Goal: Information Seeking & Learning: Learn about a topic

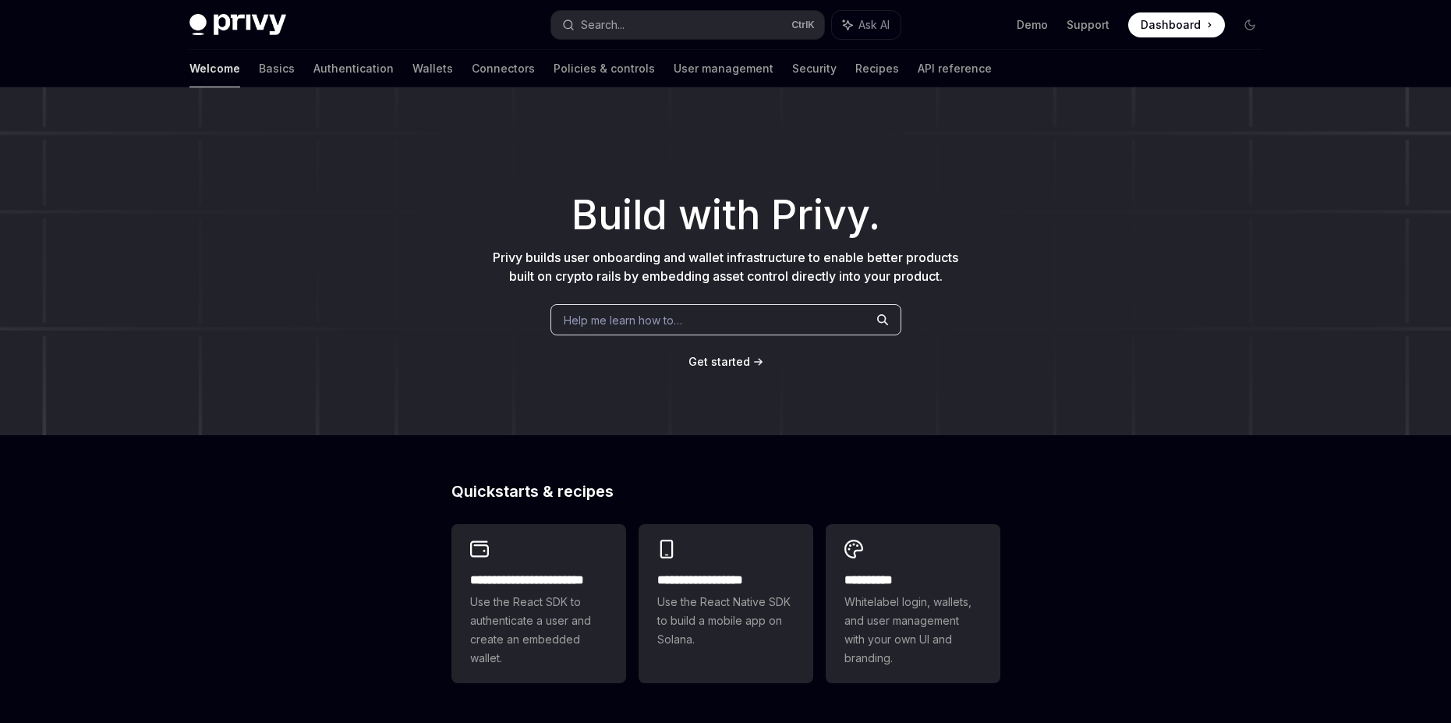
click at [1174, 26] on span "Dashboard" at bounding box center [1171, 25] width 60 height 16
click at [412, 78] on link "Wallets" at bounding box center [432, 68] width 41 height 37
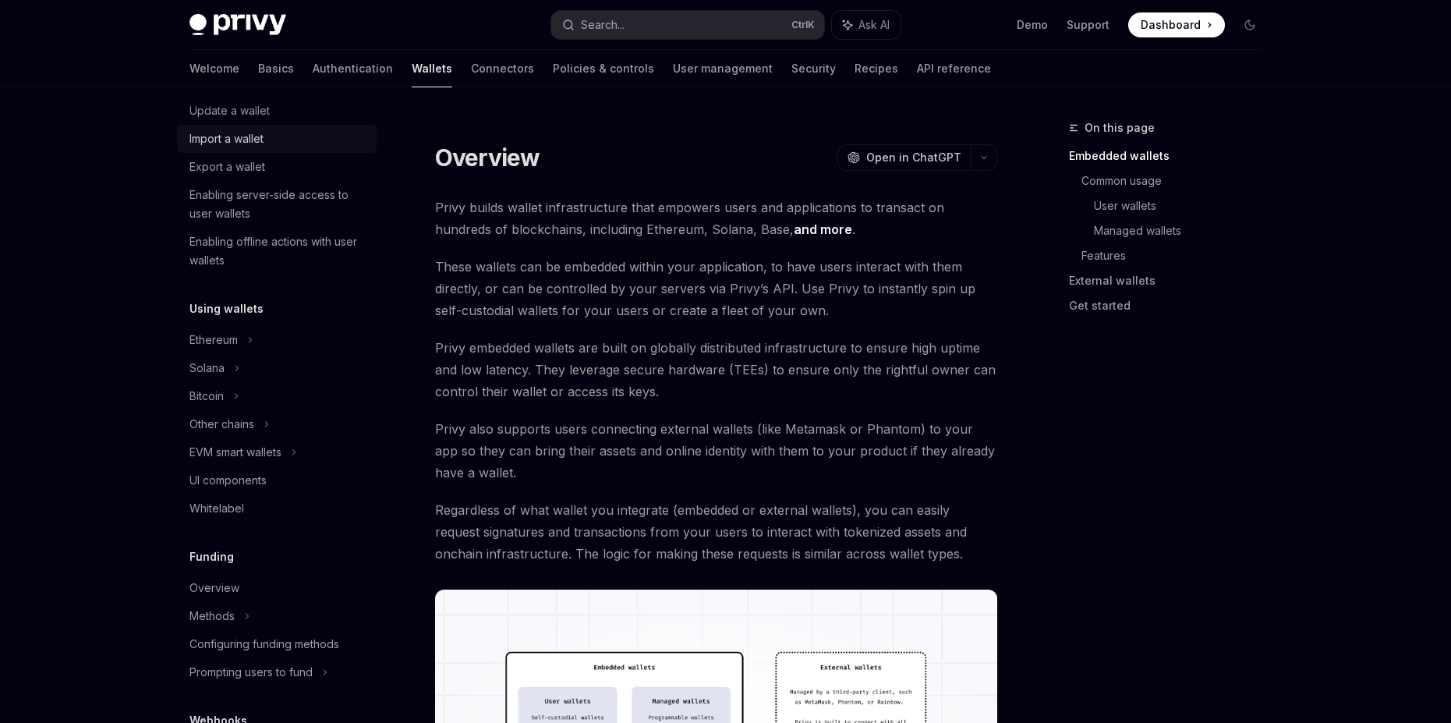
scroll to position [281, 0]
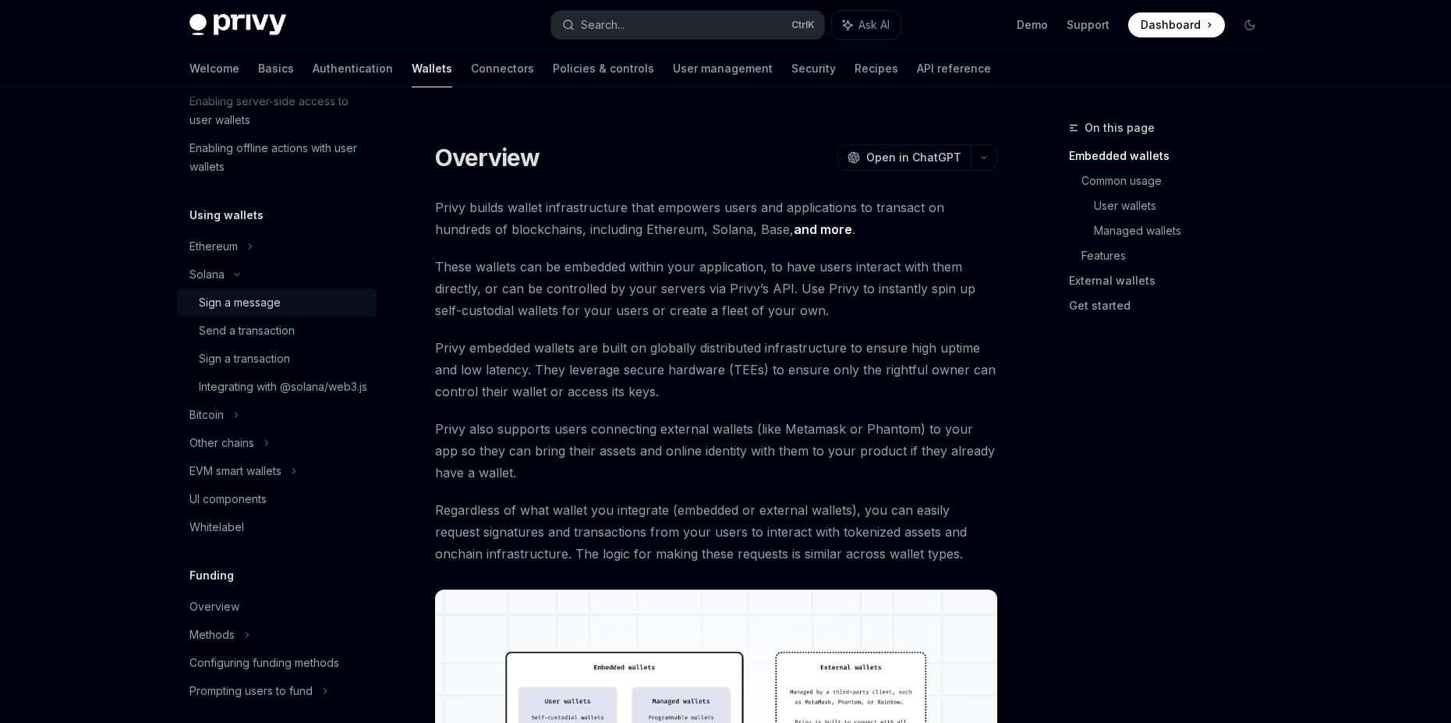
type textarea "*"
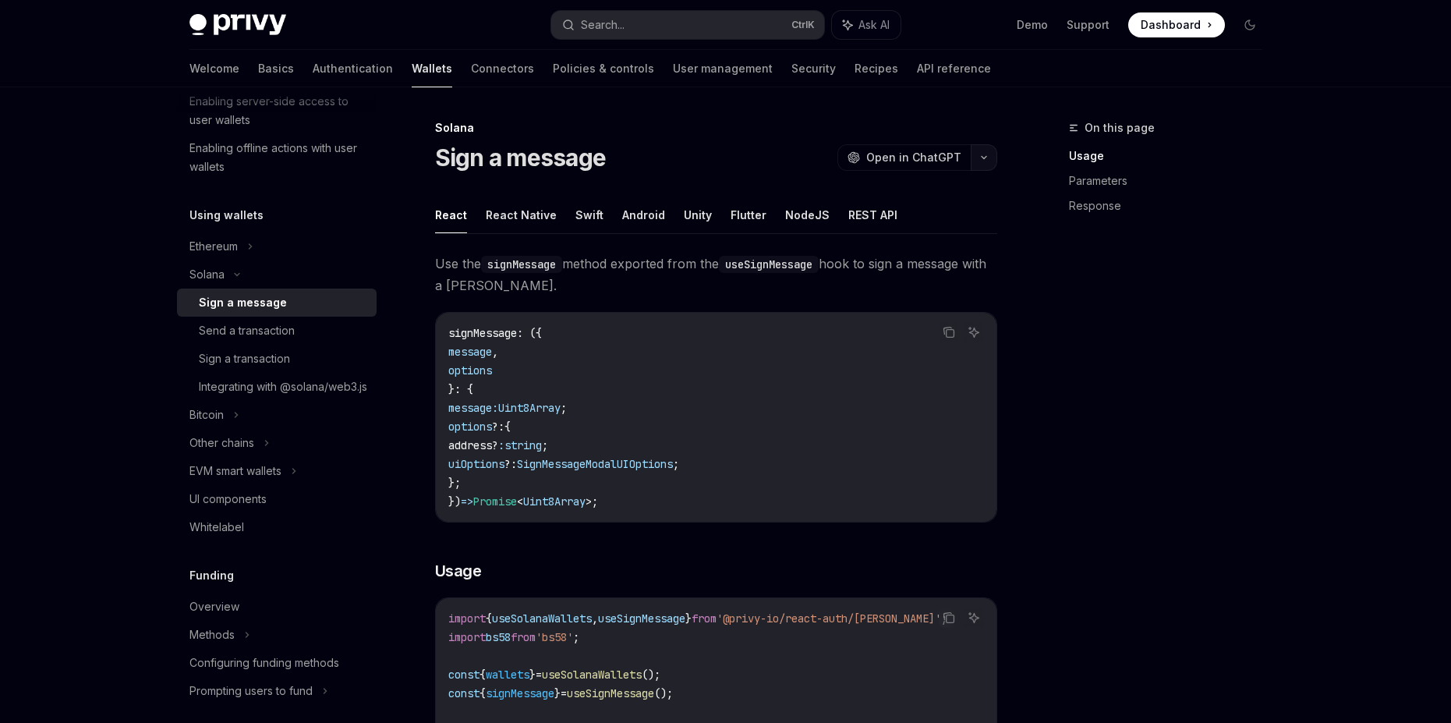
click at [987, 160] on icon "button" at bounding box center [984, 157] width 19 height 6
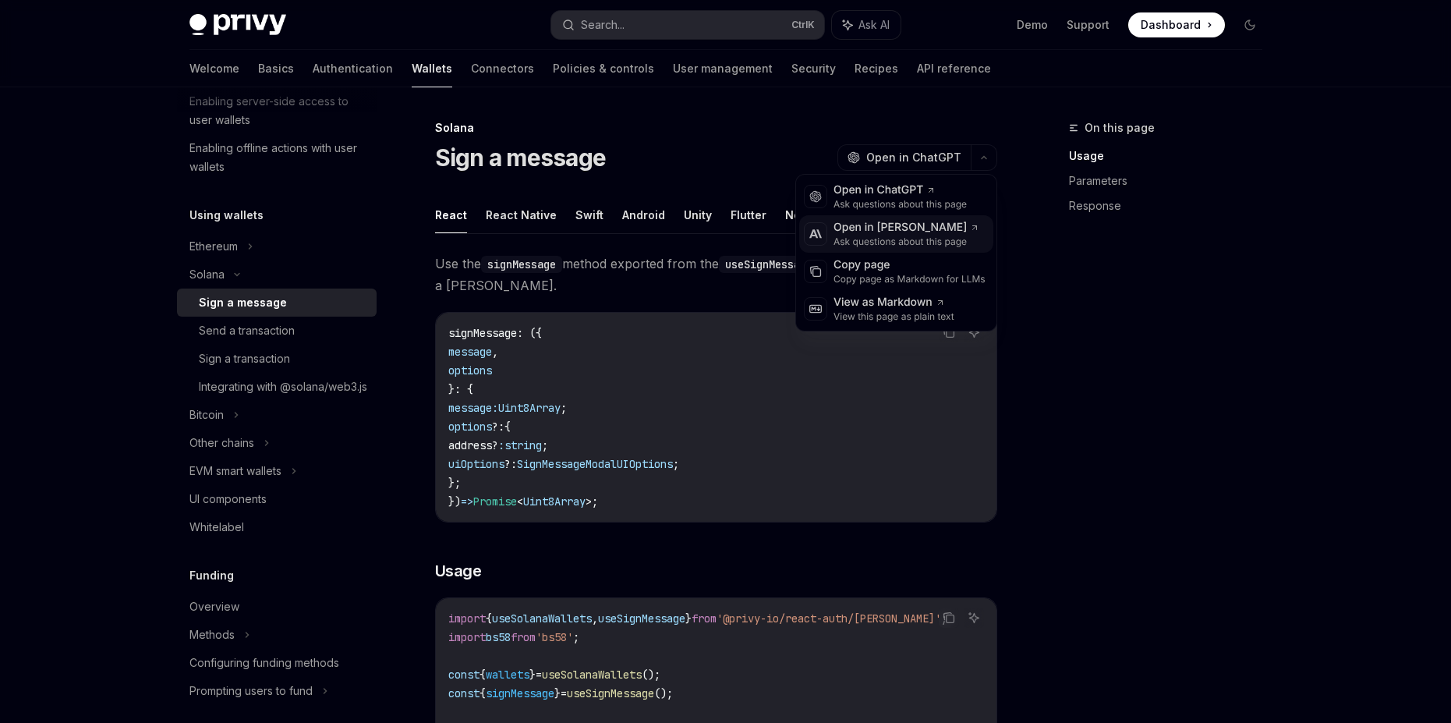
click at [927, 235] on div "Ask questions about this page" at bounding box center [907, 241] width 146 height 12
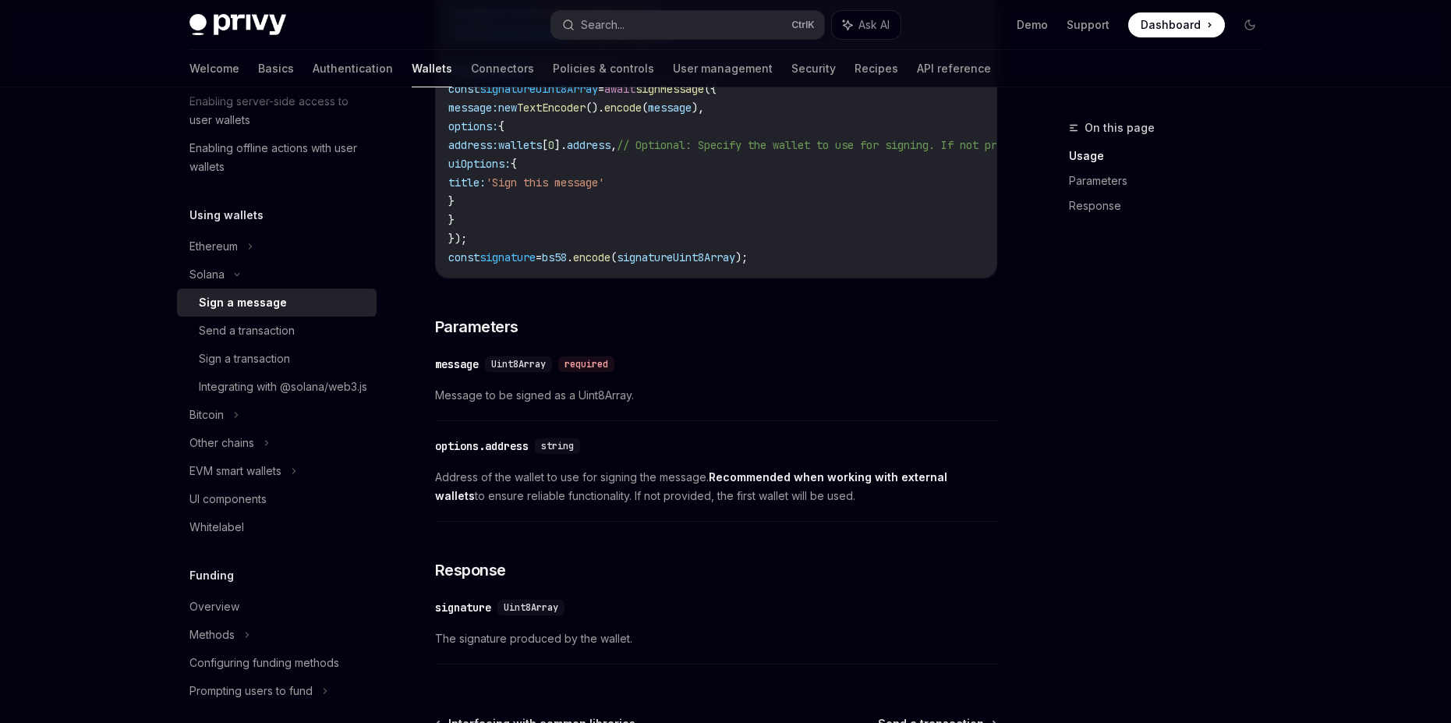
scroll to position [754, 0]
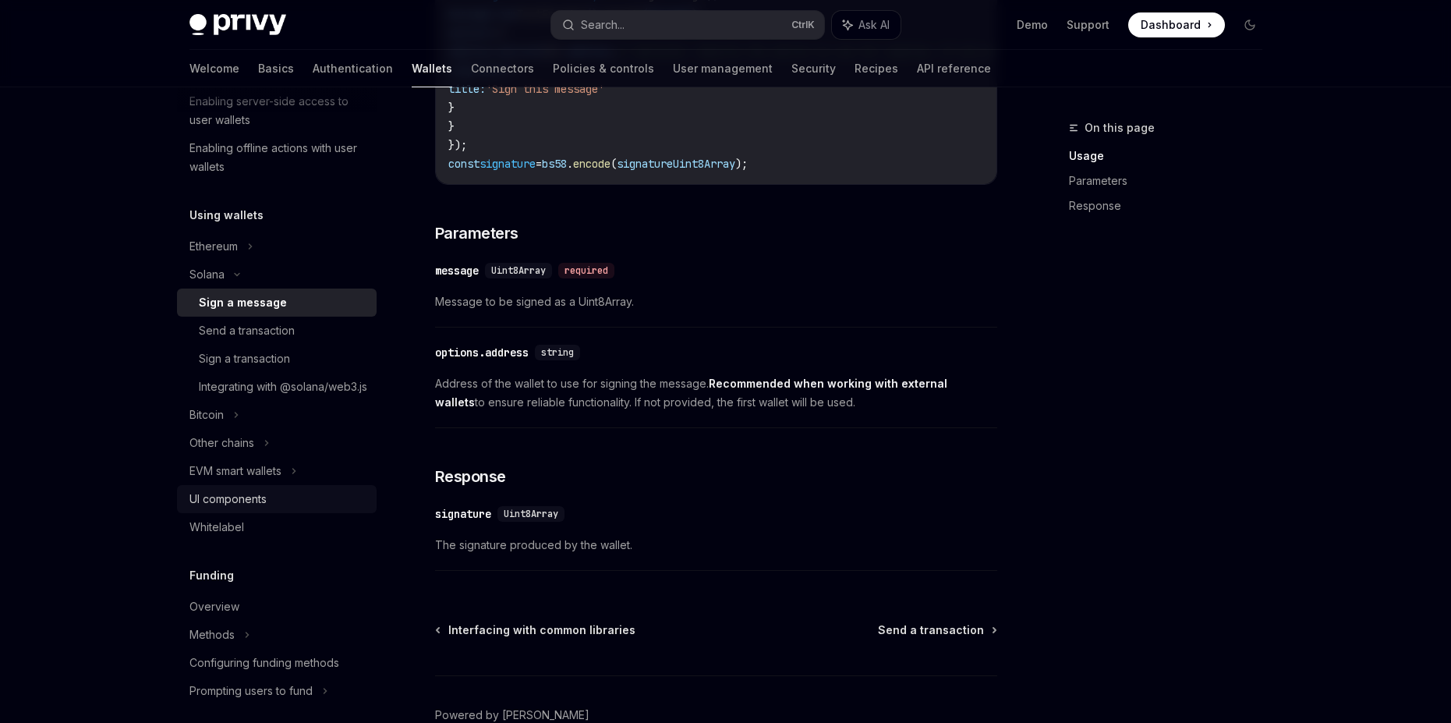
click at [276, 508] on div "UI components" at bounding box center [278, 499] width 178 height 19
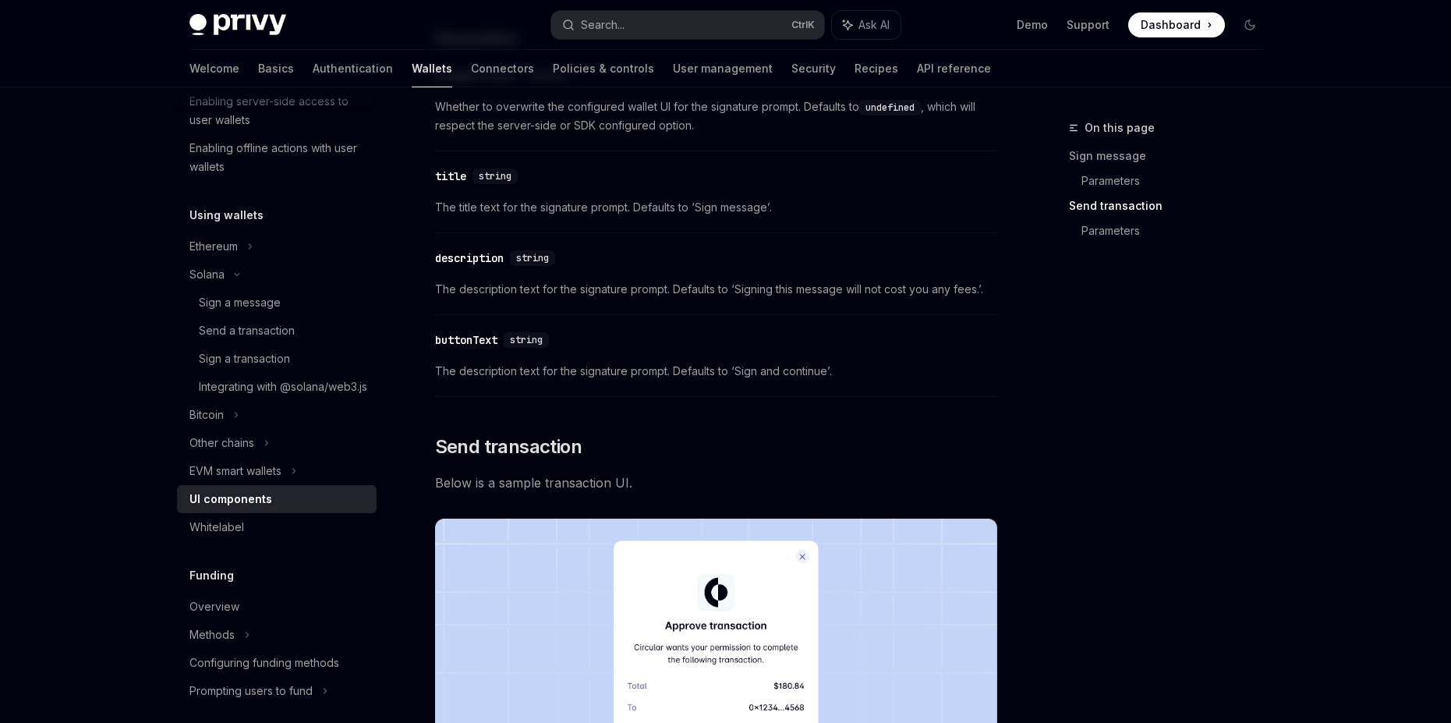
scroll to position [1310, 0]
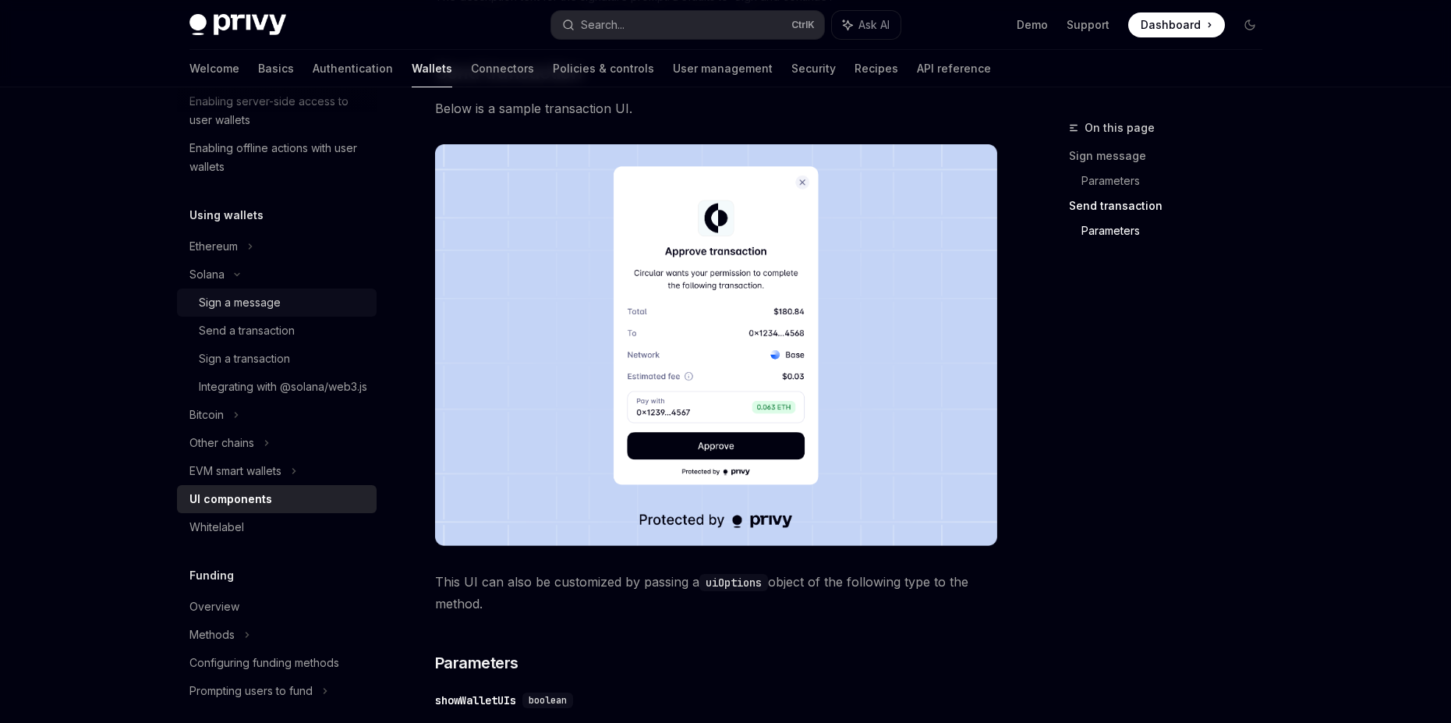
click at [215, 293] on div "Sign a message" at bounding box center [240, 302] width 82 height 19
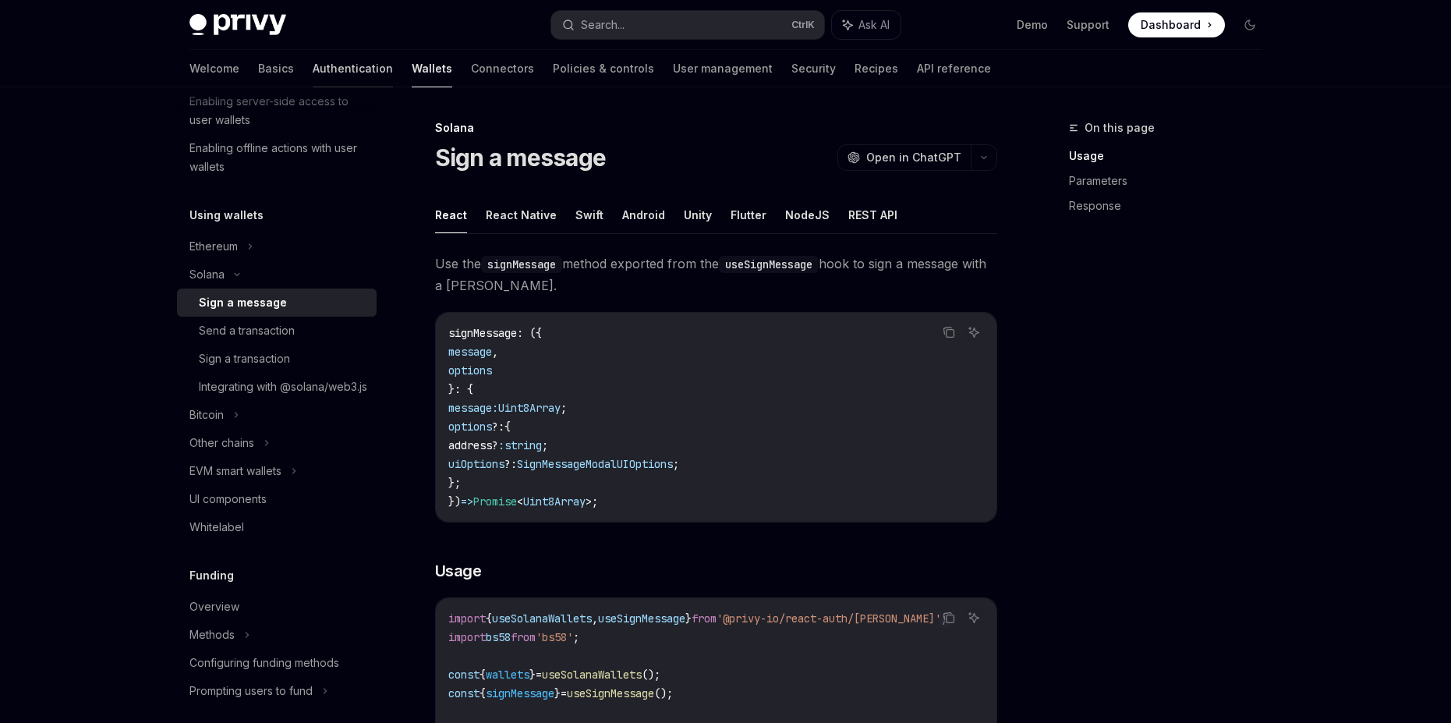
click at [313, 80] on link "Authentication" at bounding box center [353, 68] width 80 height 37
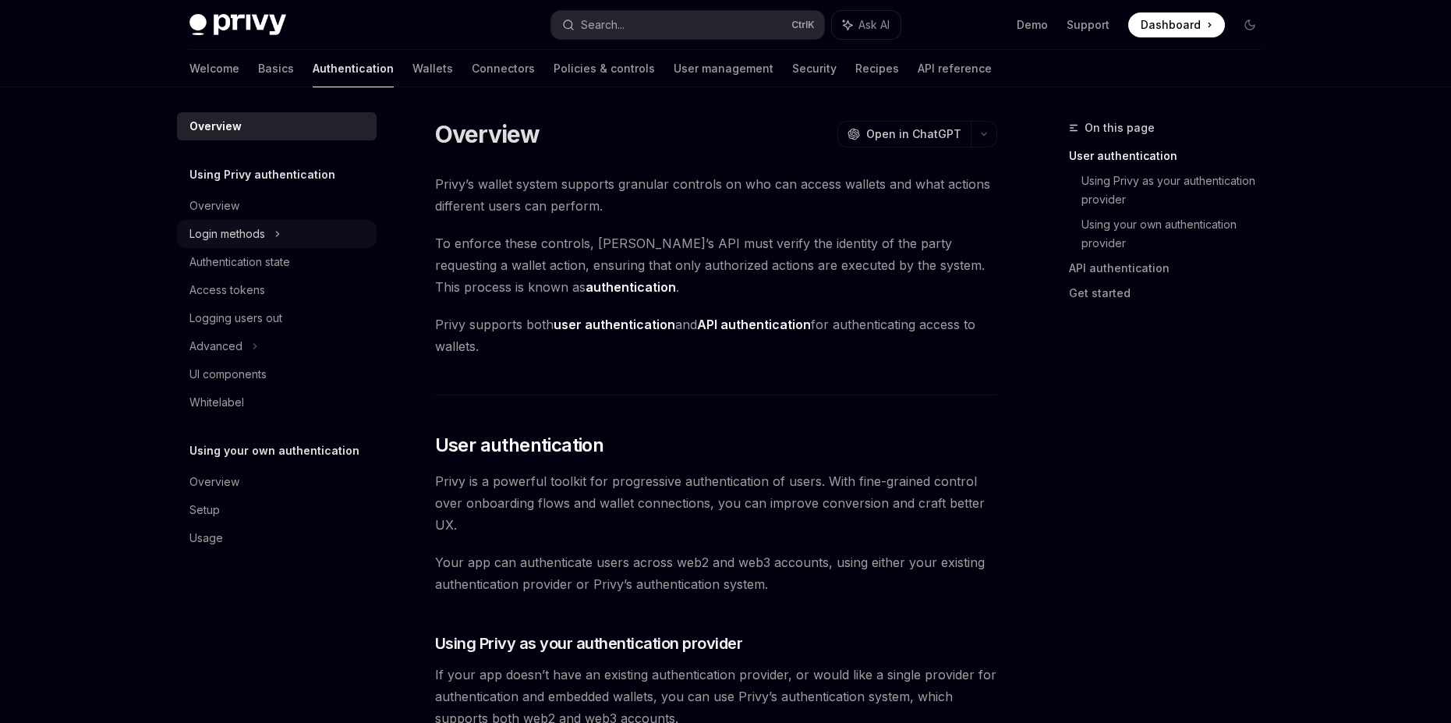
click at [250, 232] on div "Login methods" at bounding box center [227, 234] width 76 height 19
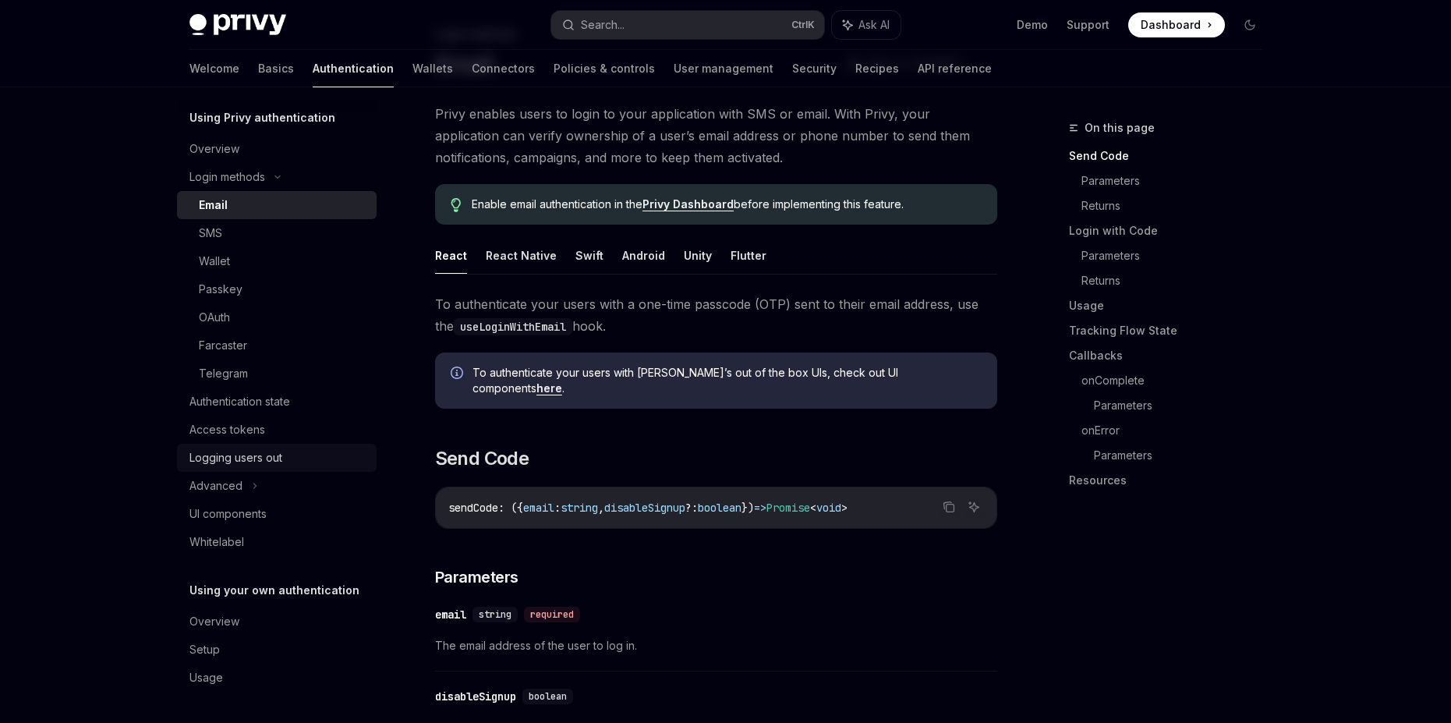
scroll to position [187, 0]
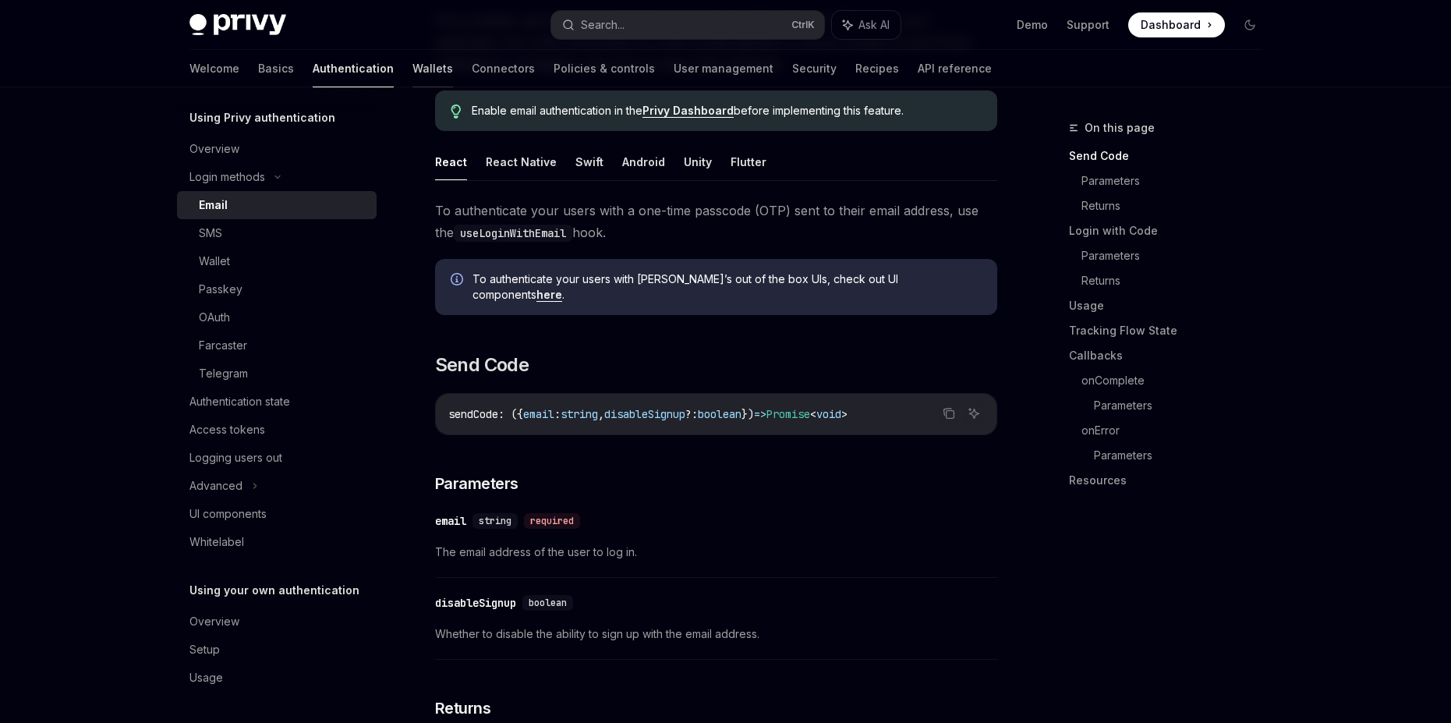
click at [412, 72] on link "Wallets" at bounding box center [432, 68] width 41 height 37
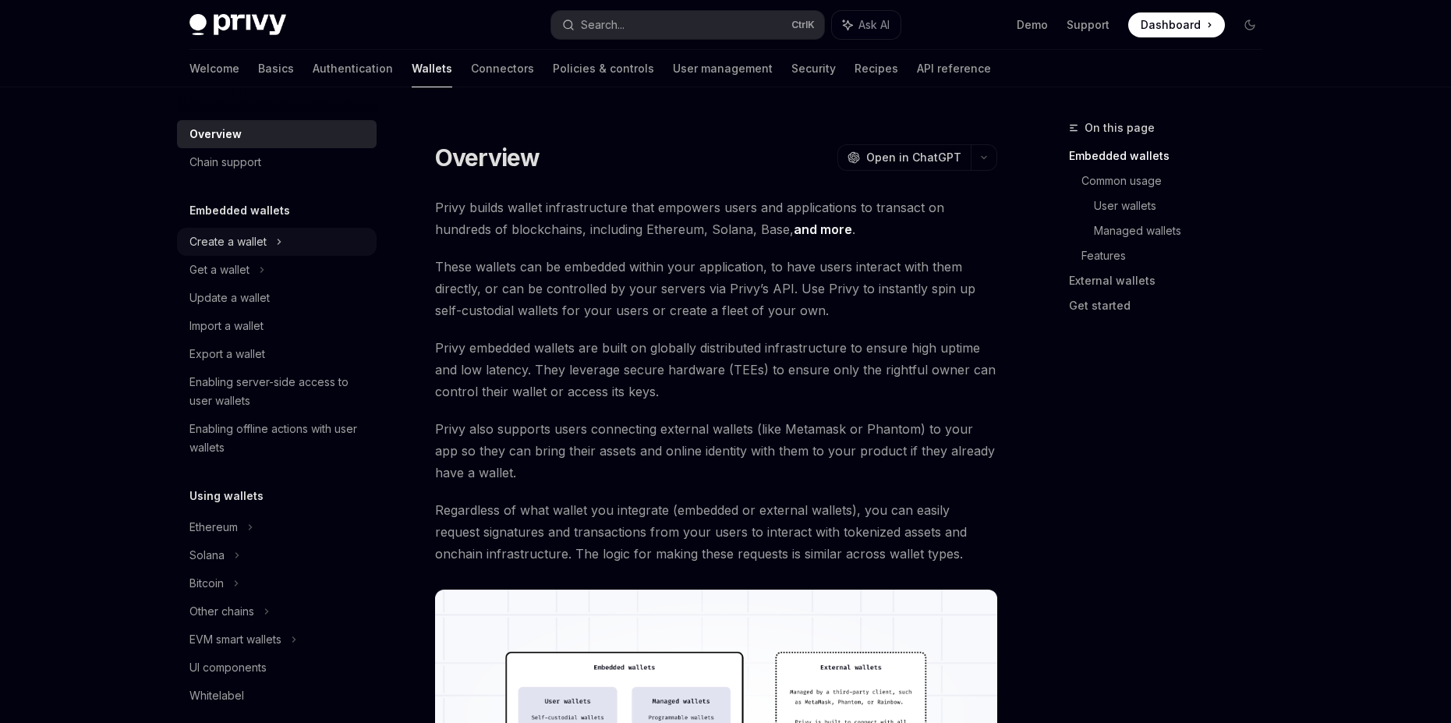
click at [241, 228] on div "Create a wallet" at bounding box center [277, 242] width 200 height 28
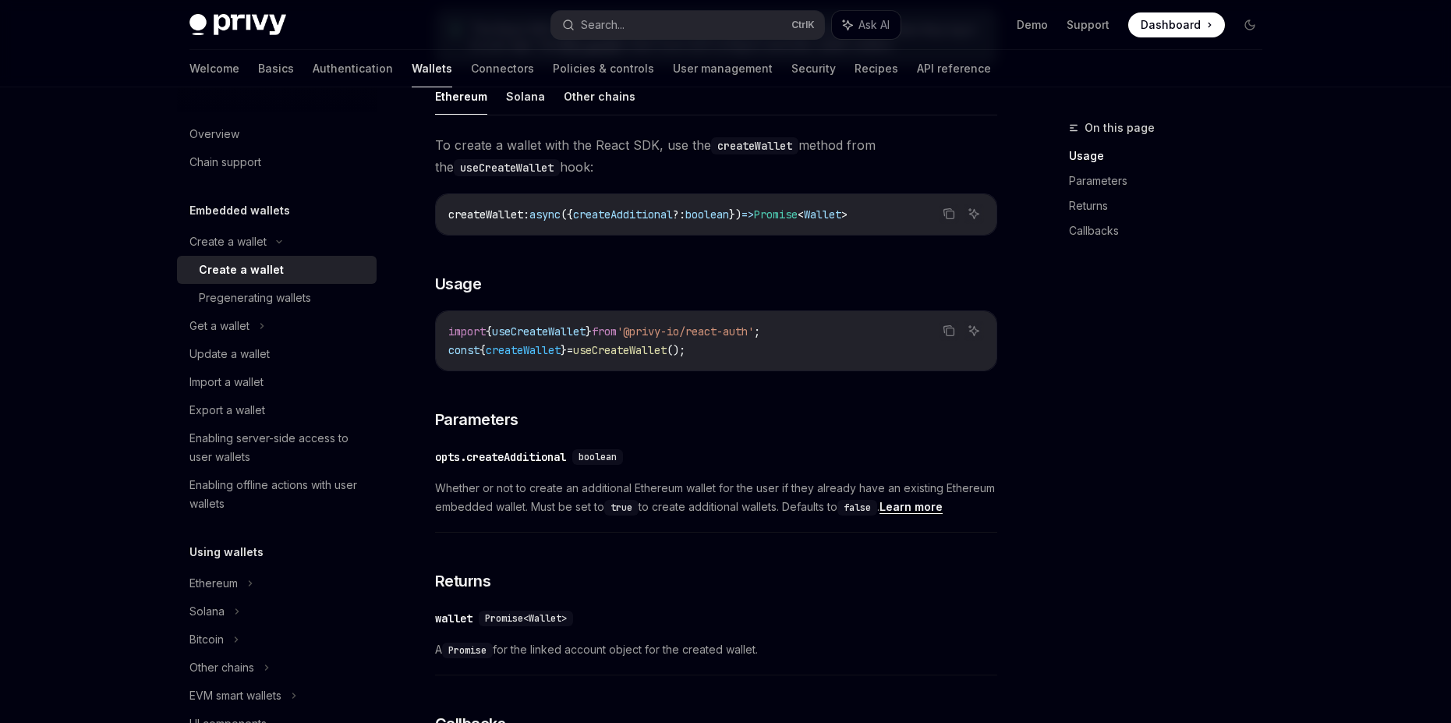
scroll to position [561, 0]
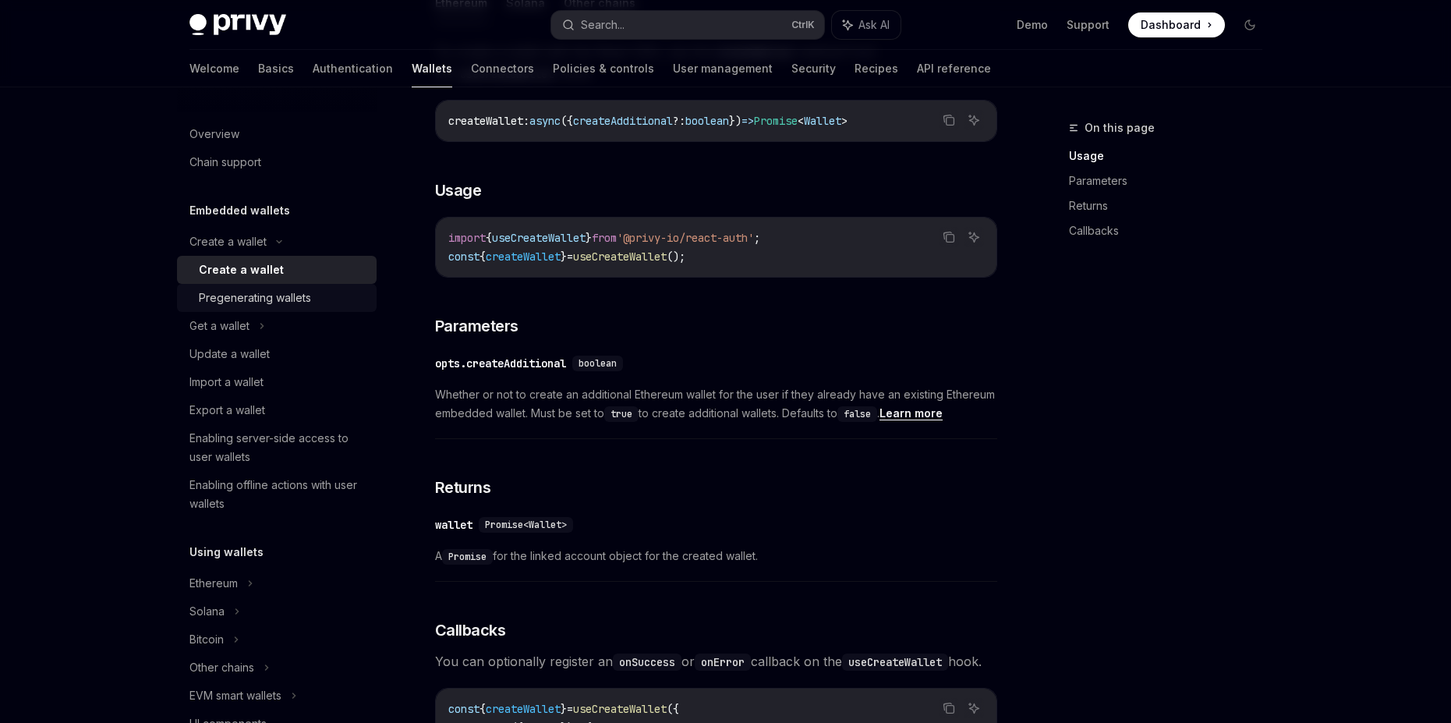
click at [266, 303] on div "Pregenerating wallets" at bounding box center [255, 298] width 112 height 19
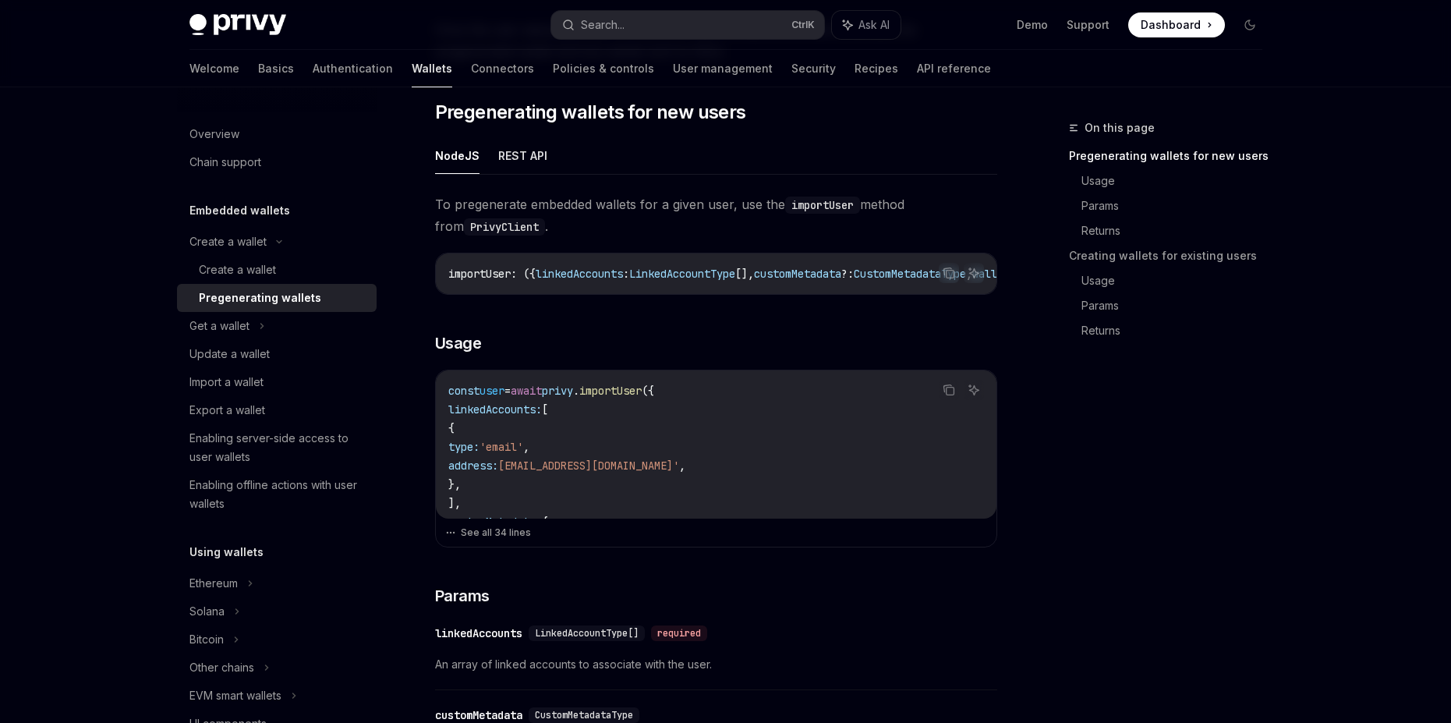
scroll to position [374, 0]
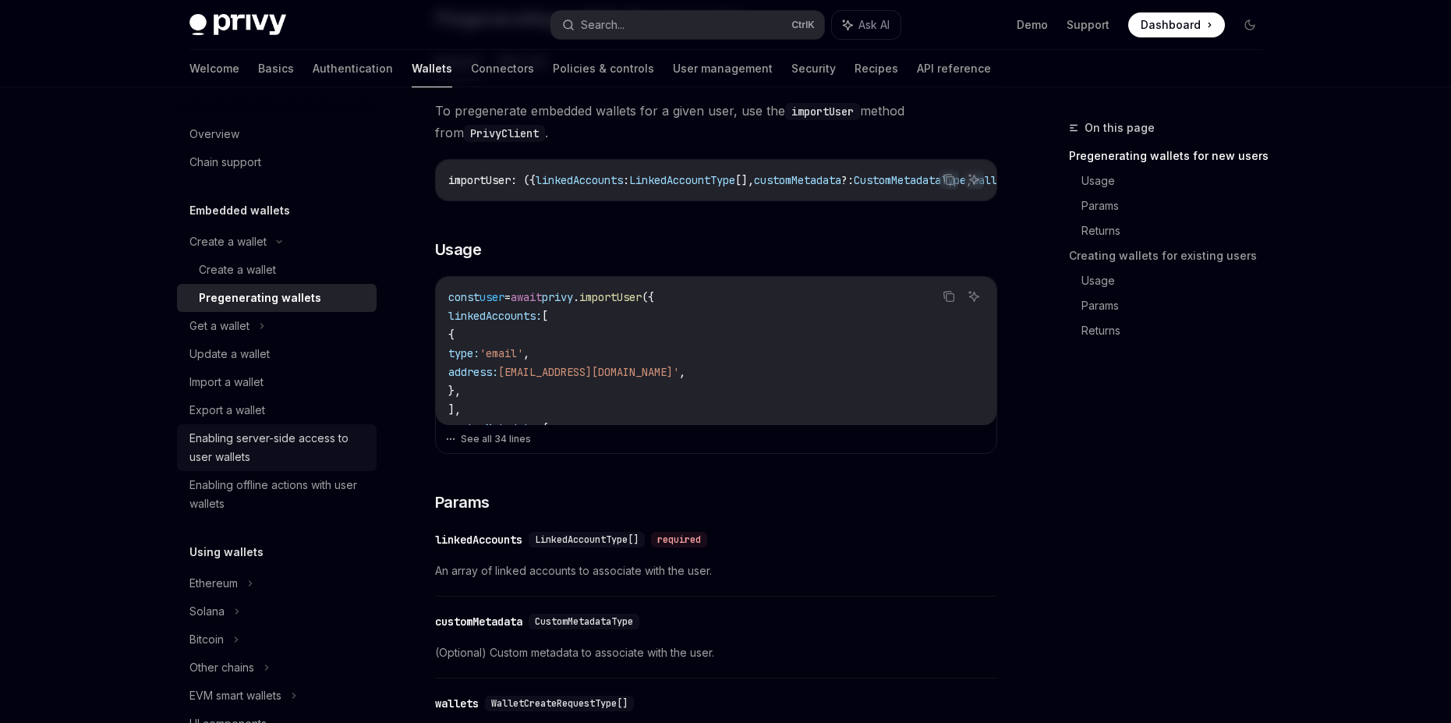
click at [282, 450] on div "Enabling server-side access to user wallets" at bounding box center [278, 447] width 178 height 37
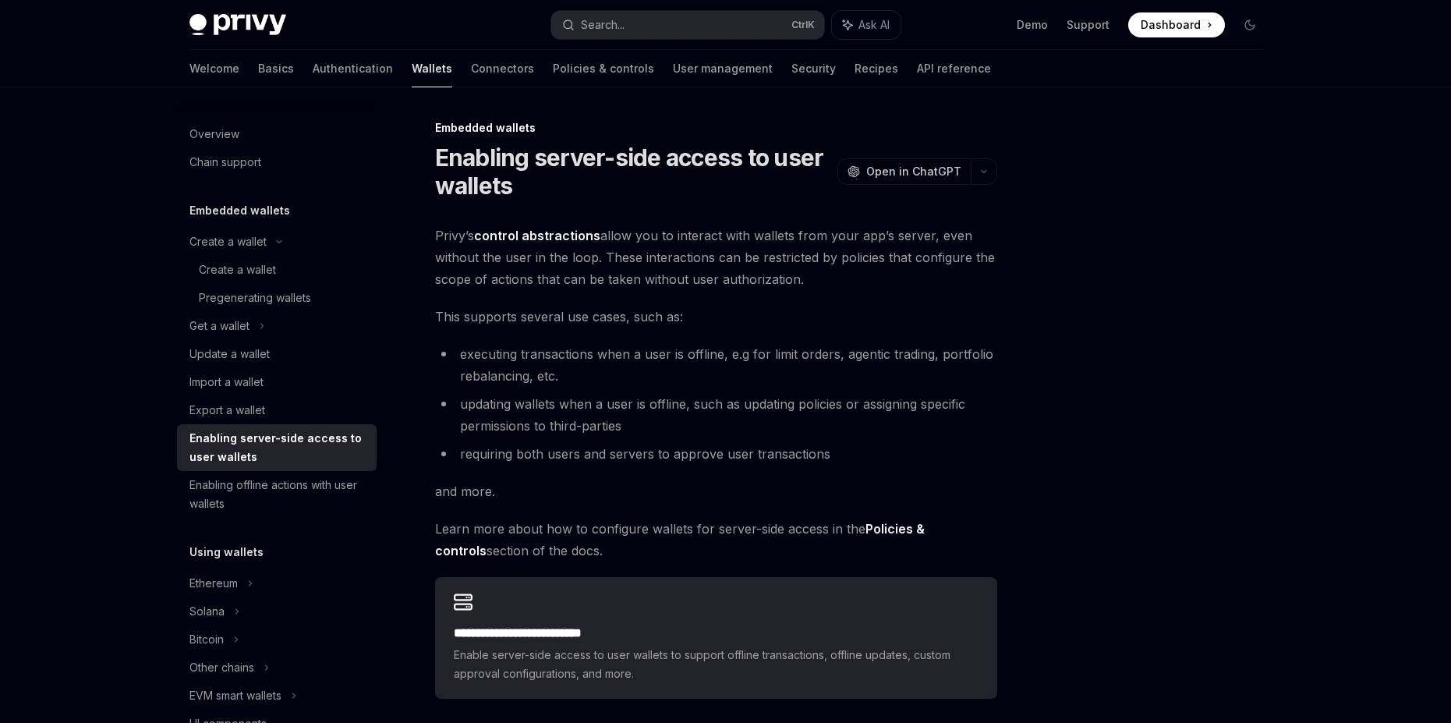
scroll to position [187, 0]
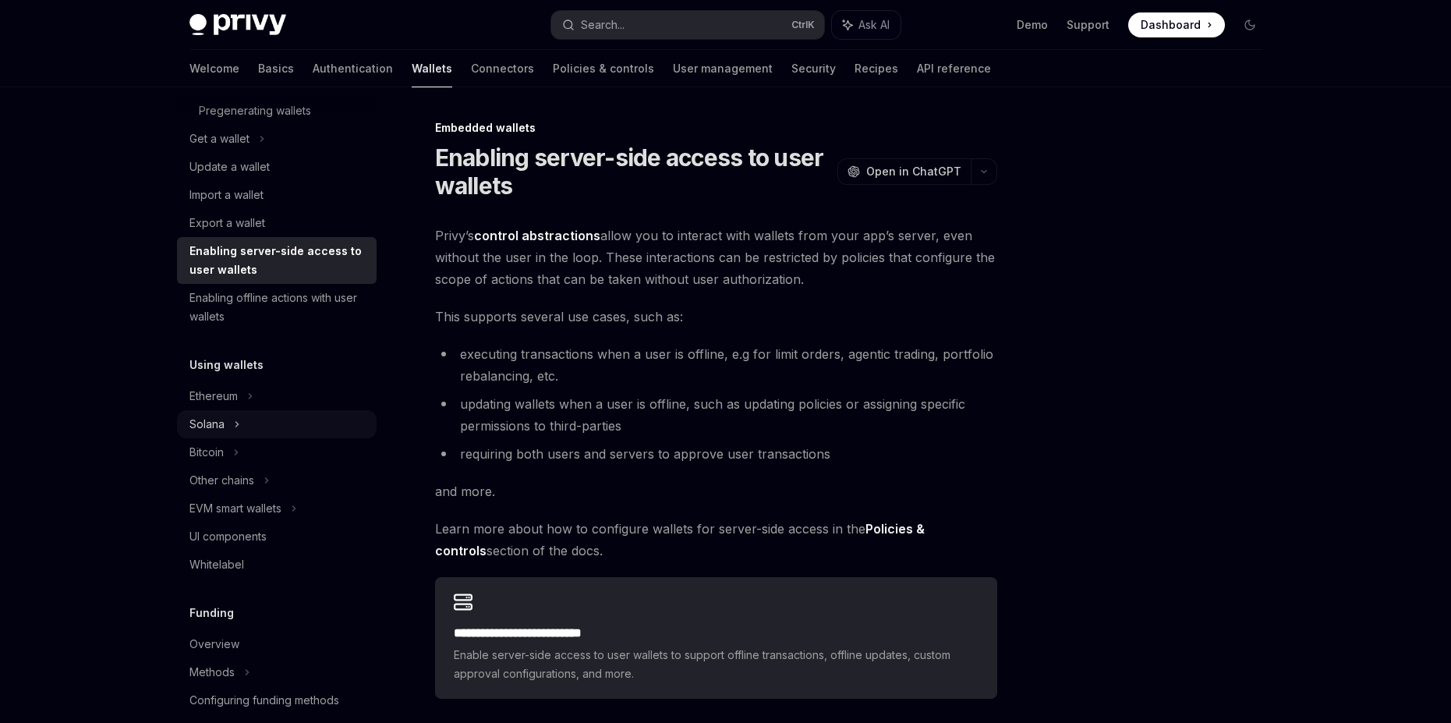
click at [209, 148] on div "Solana" at bounding box center [219, 138] width 60 height 19
type textarea "*"
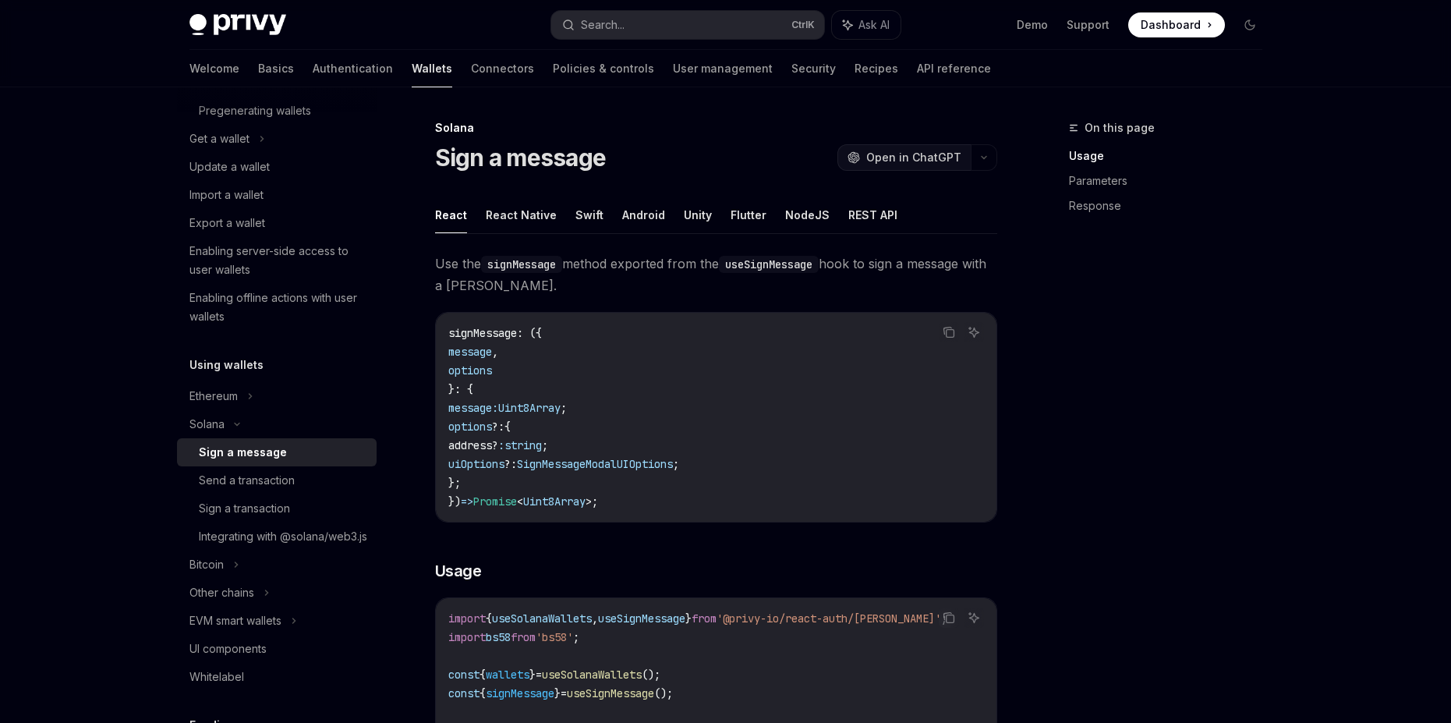
click at [893, 158] on span "Open in ChatGPT" at bounding box center [913, 158] width 95 height 16
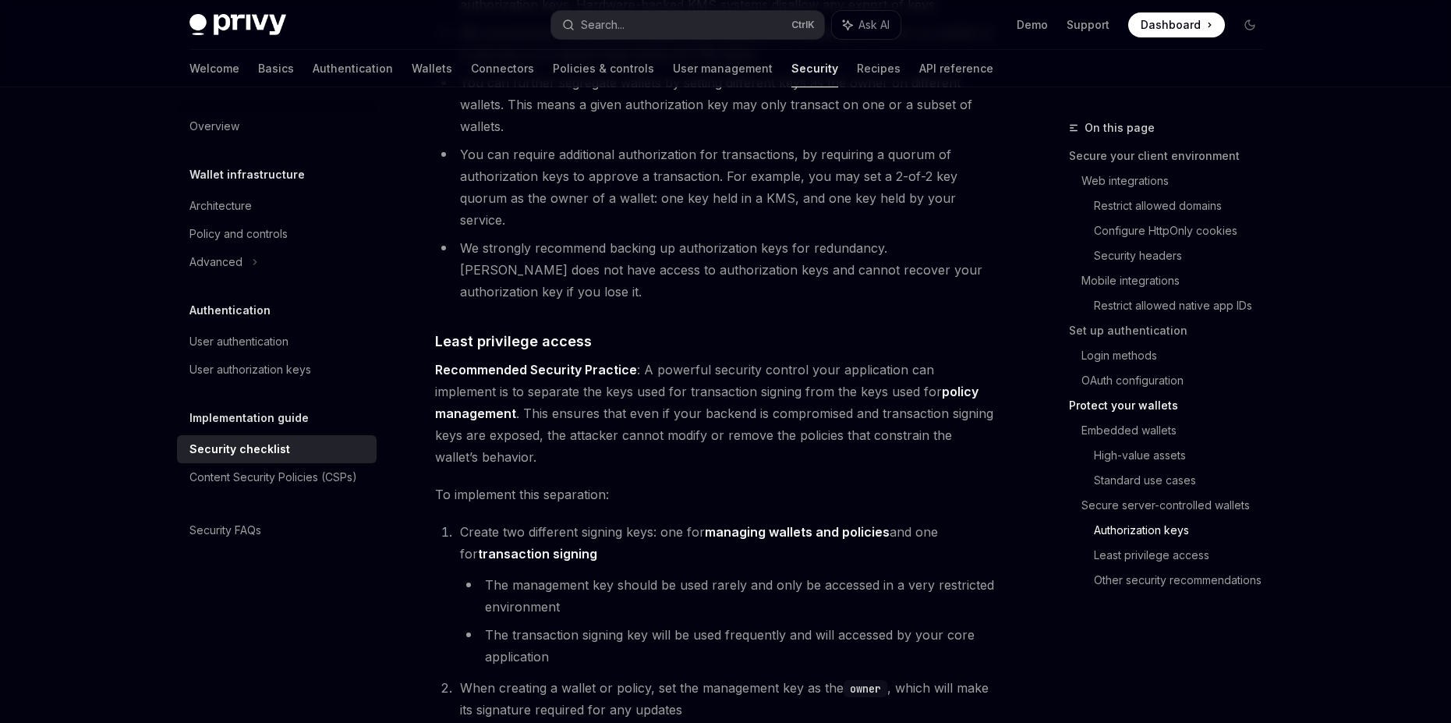
scroll to position [3181, 0]
